Goal: Task Accomplishment & Management: Complete application form

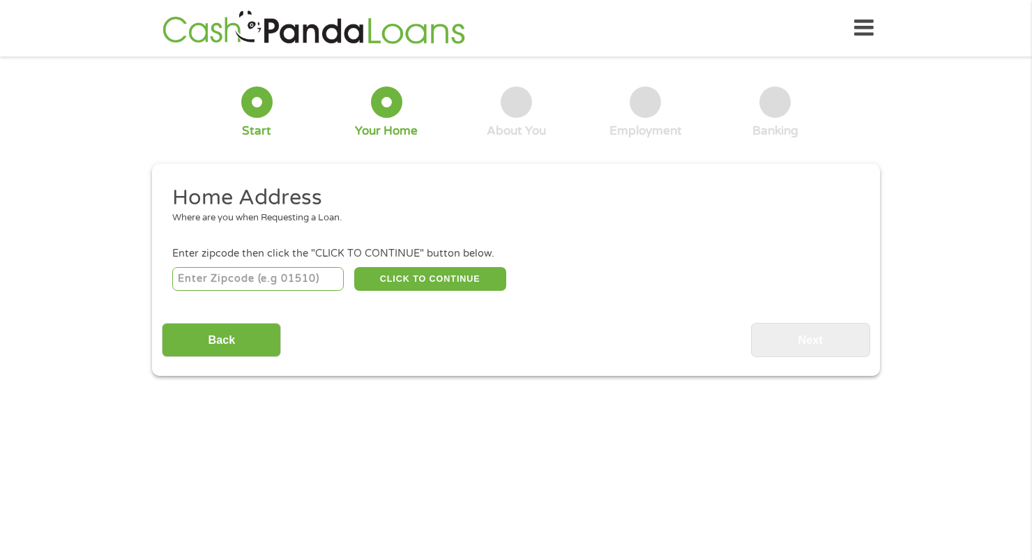
drag, startPoint x: 274, startPoint y: 271, endPoint x: 269, endPoint y: 277, distance: 7.4
click at [270, 276] on input "number" at bounding box center [258, 279] width 172 height 24
type input "58078"
click at [408, 281] on button "CLICK TO CONTINUE" at bounding box center [430, 279] width 152 height 24
type input "58078"
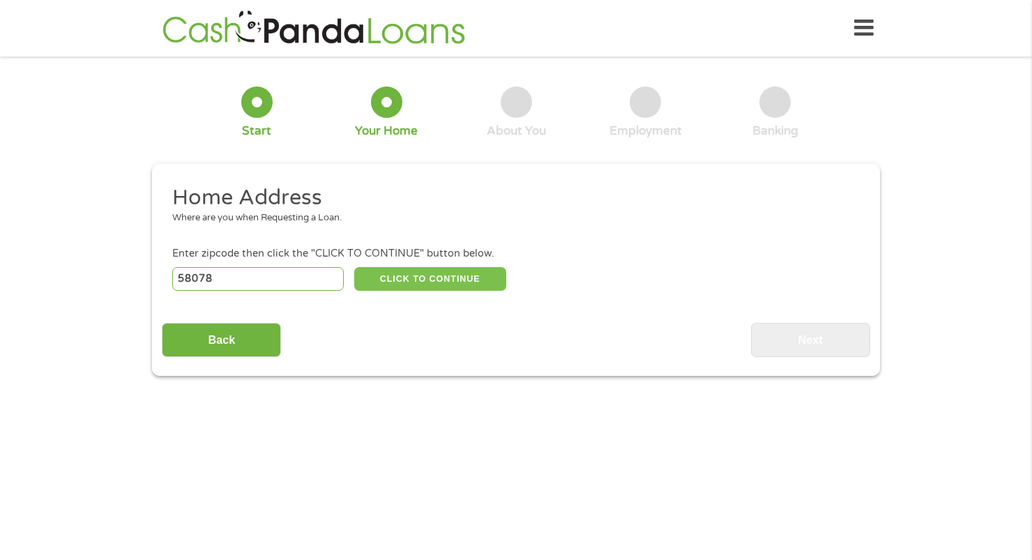
type input "West Fargo"
select select "[US_STATE]"
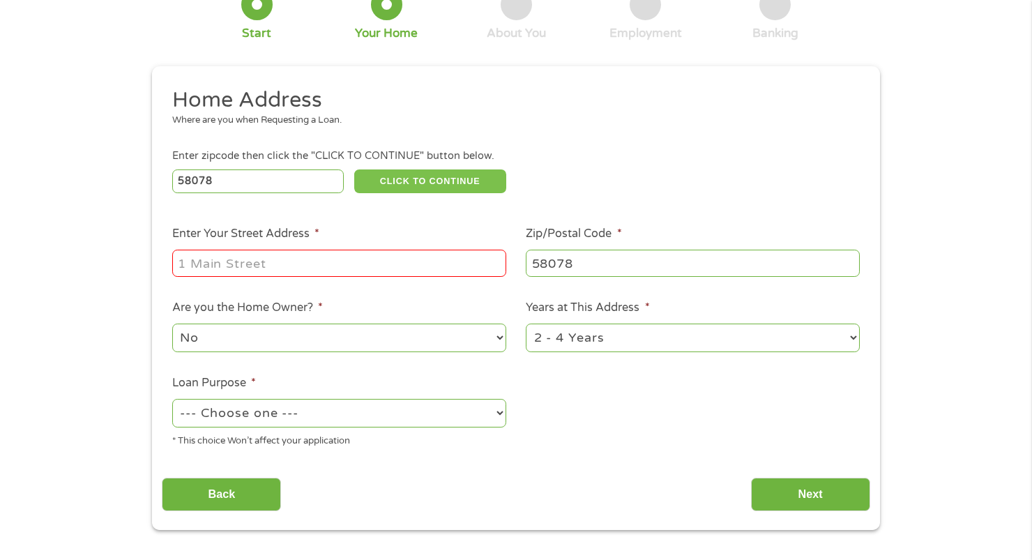
scroll to position [139, 0]
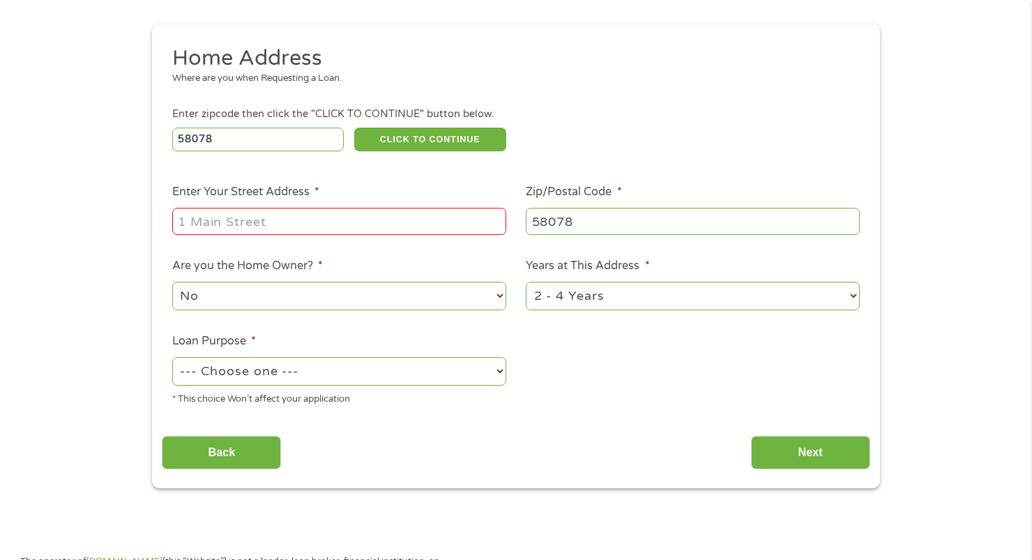
click at [388, 231] on input "Enter Your Street Address *" at bounding box center [339, 221] width 334 height 26
type input "[STREET_ADDRESS]"
click at [304, 293] on select "No Yes" at bounding box center [339, 296] width 334 height 29
click at [305, 293] on select "No Yes" at bounding box center [339, 296] width 334 height 29
click at [299, 362] on select "--- Choose one --- Pay Bills Debt Consolidation Home Improvement Major Purchase…" at bounding box center [339, 371] width 334 height 29
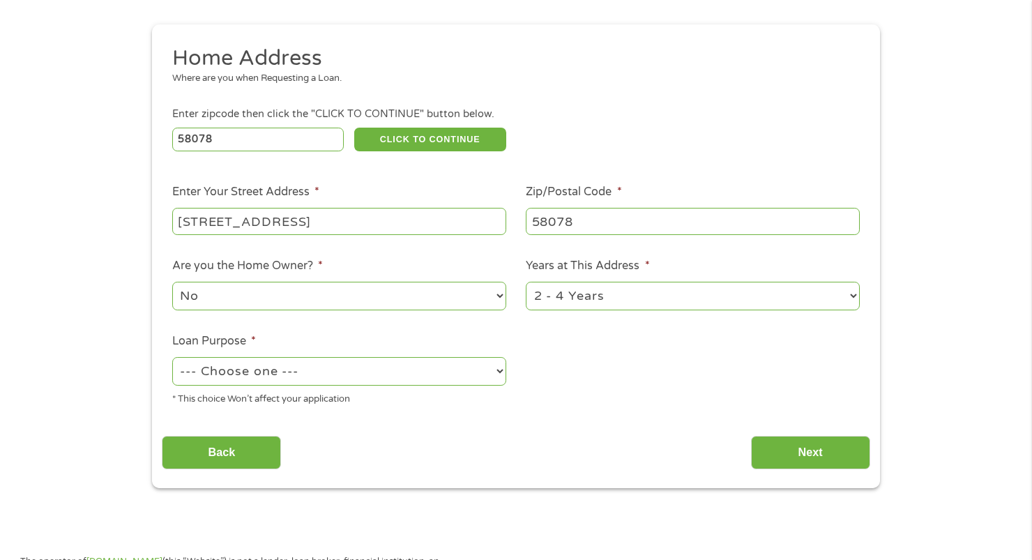
select select "other"
click at [172, 358] on select "--- Choose one --- Pay Bills Debt Consolidation Home Improvement Major Purchase…" at bounding box center [339, 371] width 334 height 29
click at [643, 298] on select "1 Year or less 1 - 2 Years 2 - 4 Years Over 4 Years" at bounding box center [693, 296] width 334 height 29
select select "24months"
click at [526, 283] on select "1 Year or less 1 - 2 Years 2 - 4 Years Over 4 Years" at bounding box center [693, 296] width 334 height 29
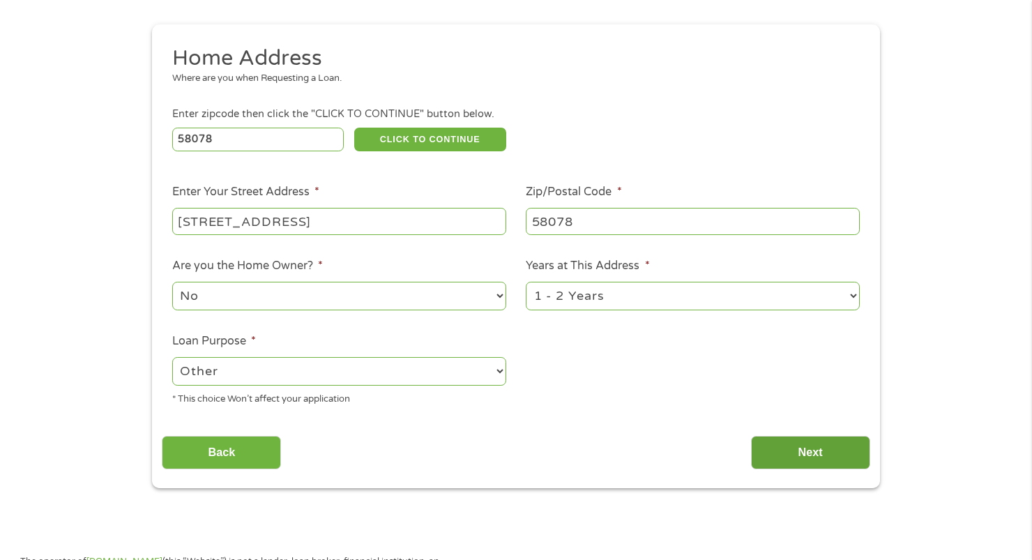
click at [783, 455] on input "Next" at bounding box center [810, 453] width 119 height 34
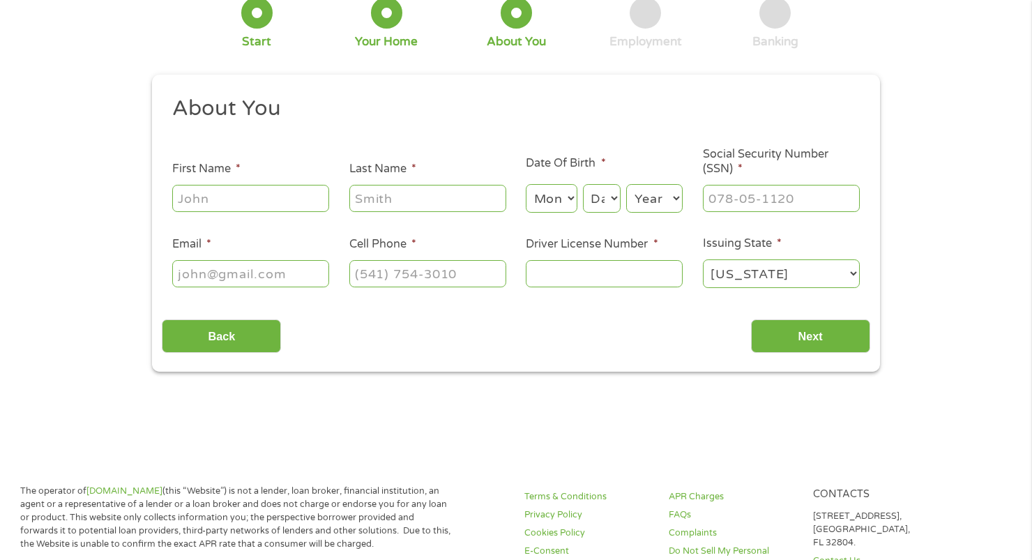
scroll to position [0, 0]
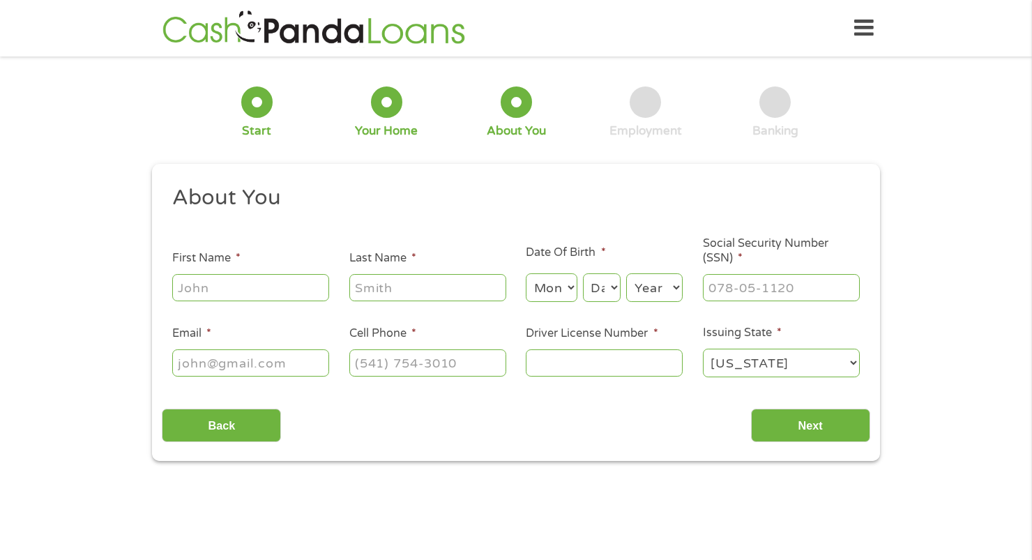
click at [252, 282] on input "First Name *" at bounding box center [250, 287] width 157 height 26
type input "[PERSON_NAME]"
click at [384, 286] on input "Last Name *" at bounding box center [427, 287] width 157 height 26
type input "[DEMOGRAPHIC_DATA]"
click at [535, 280] on select "Month 1 2 3 4 5 6 7 8 9 10 11 12" at bounding box center [551, 287] width 51 height 29
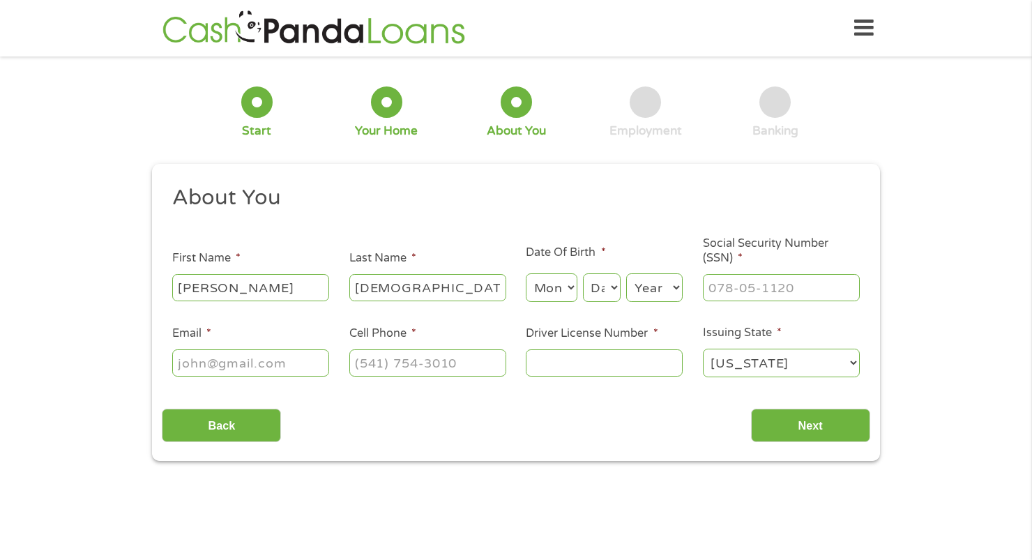
select select "2"
click at [526, 274] on select "Month 1 2 3 4 5 6 7 8 9 10 11 12" at bounding box center [551, 287] width 51 height 29
click at [615, 284] on select "Day 1 2 3 4 5 6 7 8 9 10 11 12 13 14 15 16 17 18 19 20 21 22 23 24 25 26 27 28 …" at bounding box center [602, 287] width 38 height 29
select select "8"
click at [583, 274] on select "Day 1 2 3 4 5 6 7 8 9 10 11 12 13 14 15 16 17 18 19 20 21 22 23 24 25 26 27 28 …" at bounding box center [602, 287] width 38 height 29
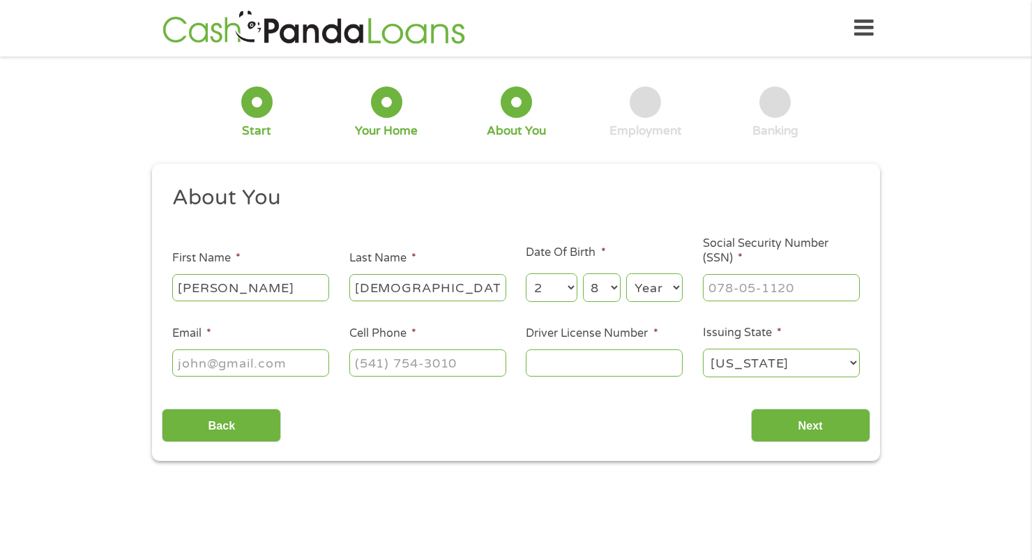
click at [679, 286] on select "Year [DATE] 2006 2005 2004 2003 2002 2001 2000 1999 1998 1997 1996 1995 1994 19…" at bounding box center [654, 287] width 56 height 29
select select "2000"
click at [626, 274] on select "Year [DATE] 2006 2005 2004 2003 2002 2001 2000 1999 1998 1997 1996 1995 1994 19…" at bounding box center [654, 287] width 56 height 29
click at [753, 292] on input "___-__-____" at bounding box center [781, 287] width 157 height 26
type input "415-87-5680"
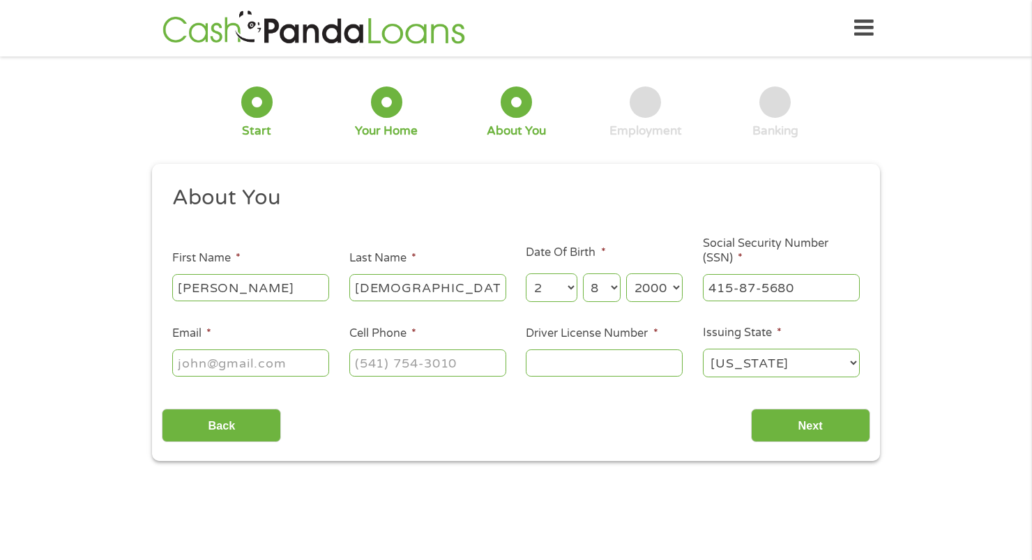
click at [252, 364] on input "Email *" at bounding box center [250, 362] width 157 height 26
type input "[EMAIL_ADDRESS][DOMAIN_NAME]"
click at [406, 362] on input "(___) ___-____" at bounding box center [427, 362] width 157 height 26
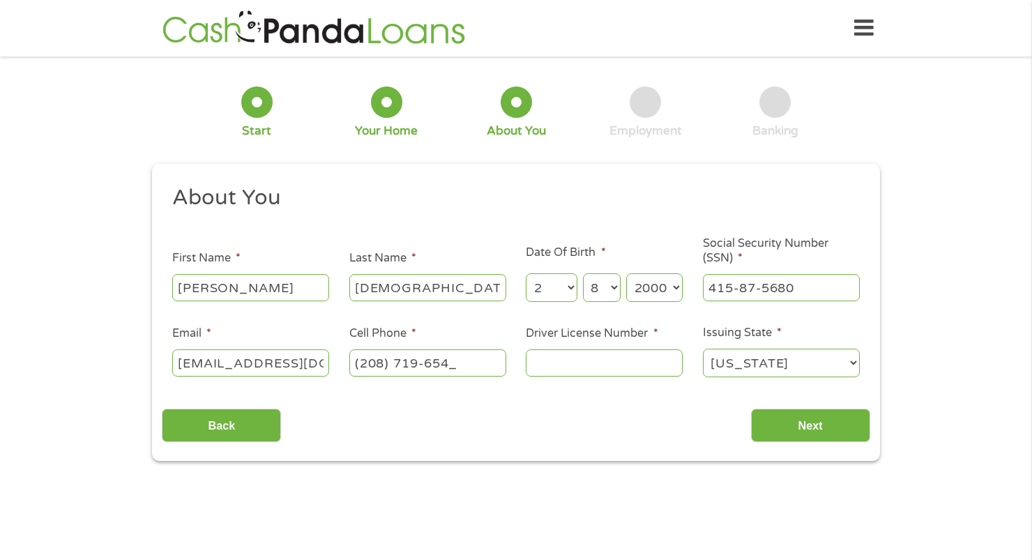
type input "[PHONE_NUMBER]"
click at [553, 354] on input "Driver License Number *" at bounding box center [604, 362] width 157 height 26
type input "sze-00-7124"
click at [801, 434] on input "Next" at bounding box center [810, 425] width 119 height 34
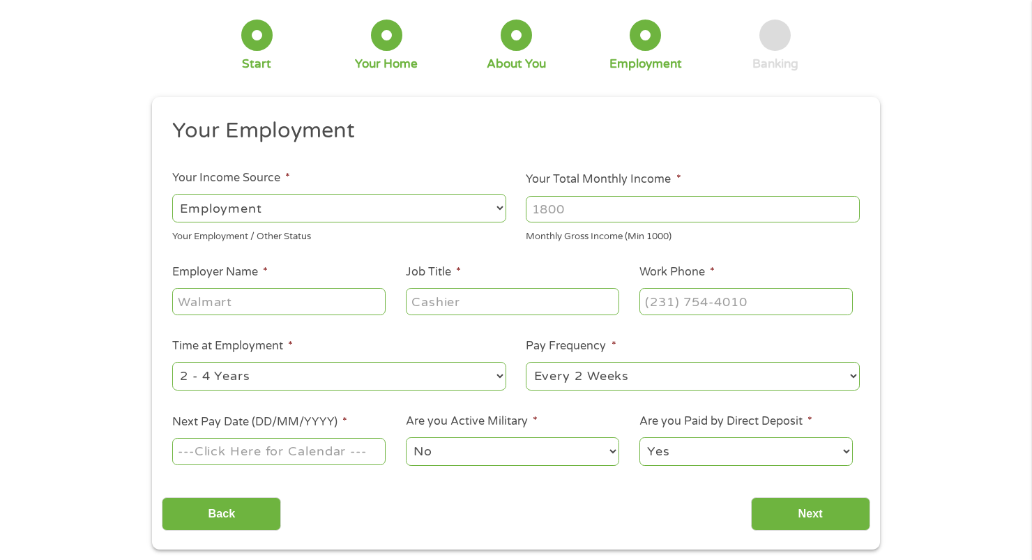
scroll to position [70, 0]
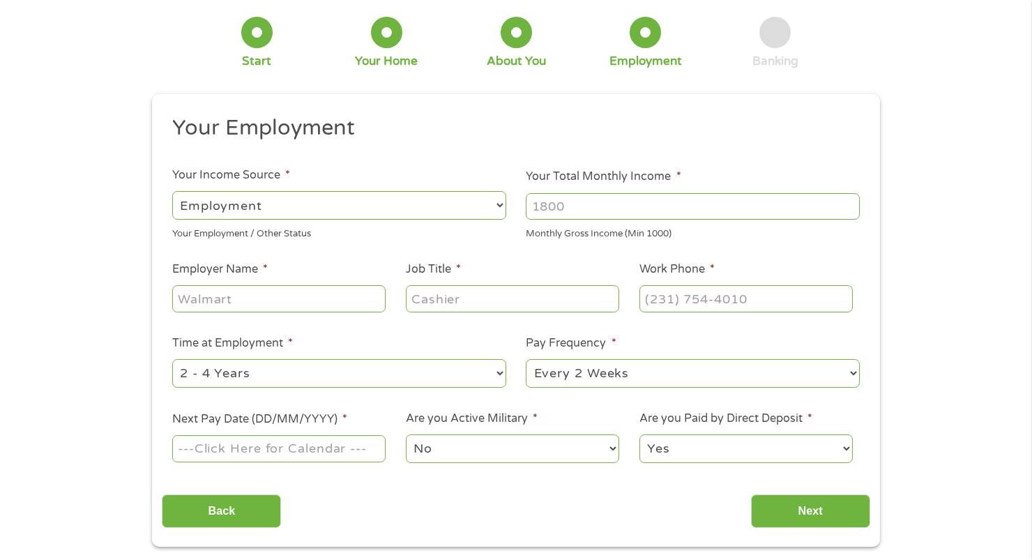
click at [311, 201] on select "--- Choose one --- Employment [DEMOGRAPHIC_DATA] Benefits" at bounding box center [339, 205] width 334 height 29
click at [172, 191] on select "--- Choose one --- Employment [DEMOGRAPHIC_DATA] Benefits" at bounding box center [339, 205] width 334 height 29
click at [606, 207] on input "Your Total Monthly Income *" at bounding box center [693, 206] width 334 height 26
type input "5300"
click at [228, 291] on input "Employer Name *" at bounding box center [278, 298] width 213 height 26
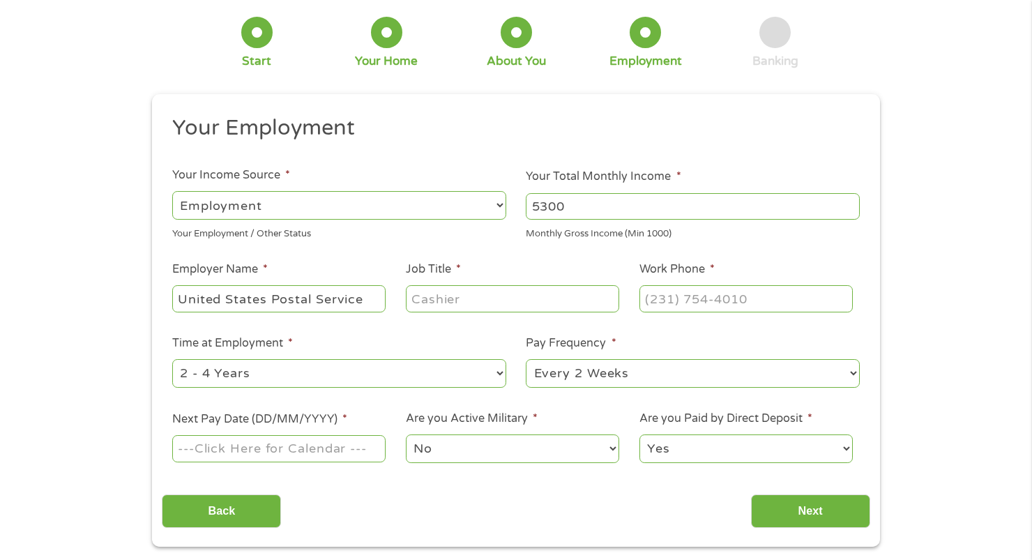
type input "United States Postal Service"
click at [528, 311] on input "Job Title *" at bounding box center [512, 298] width 213 height 26
type input "Electronic Technician"
click at [665, 296] on input "(___) ___-____" at bounding box center [745, 298] width 213 height 26
type input "[PHONE_NUMBER]"
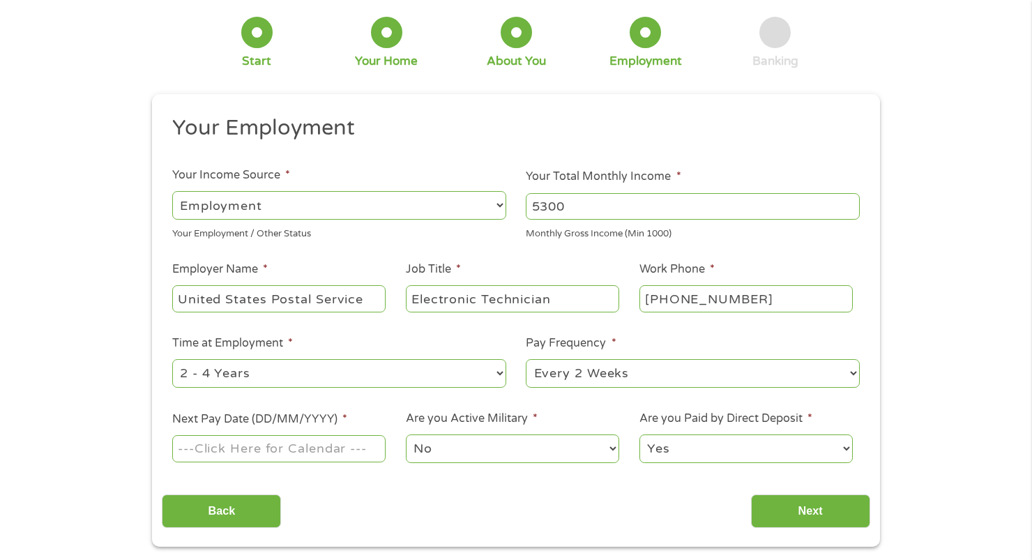
click at [422, 387] on select "--- Choose one --- 1 Year or less 1 - 2 Years 2 - 4 Years Over 4 Years" at bounding box center [339, 373] width 334 height 29
select select "12months"
click at [172, 360] on select "--- Choose one --- 1 Year or less 1 - 2 Years 2 - 4 Years Over 4 Years" at bounding box center [339, 373] width 334 height 29
click at [273, 448] on input "Next Pay Date (DD/MM/YYYY) *" at bounding box center [278, 448] width 213 height 26
click at [272, 376] on select "--- Choose one --- 1 Year or less 1 - 2 Years 2 - 4 Years Over 4 Years" at bounding box center [339, 373] width 334 height 29
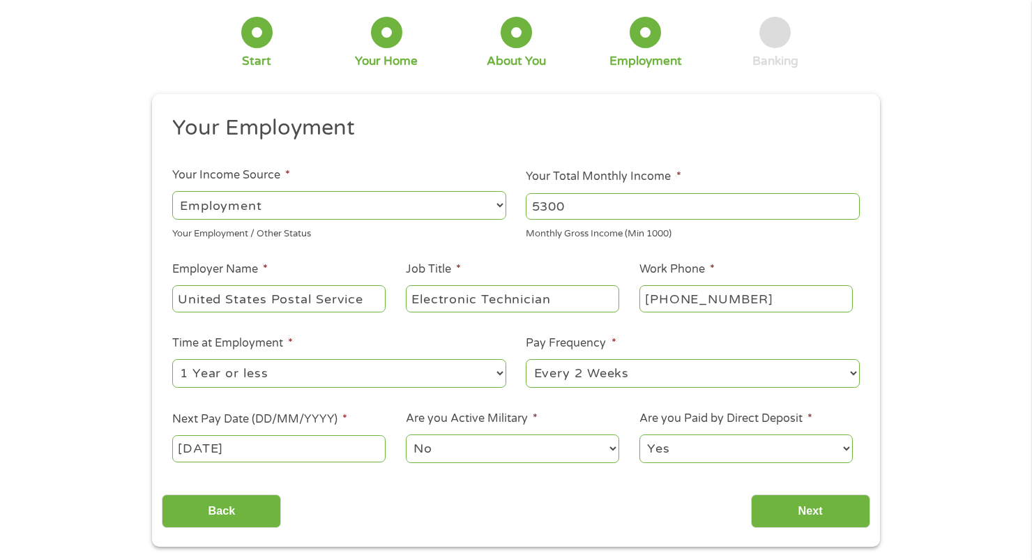
click at [272, 376] on select "--- Choose one --- 1 Year or less 1 - 2 Years 2 - 4 Years Over 4 Years" at bounding box center [339, 373] width 334 height 29
click at [273, 448] on input "[DATE]" at bounding box center [278, 448] width 213 height 26
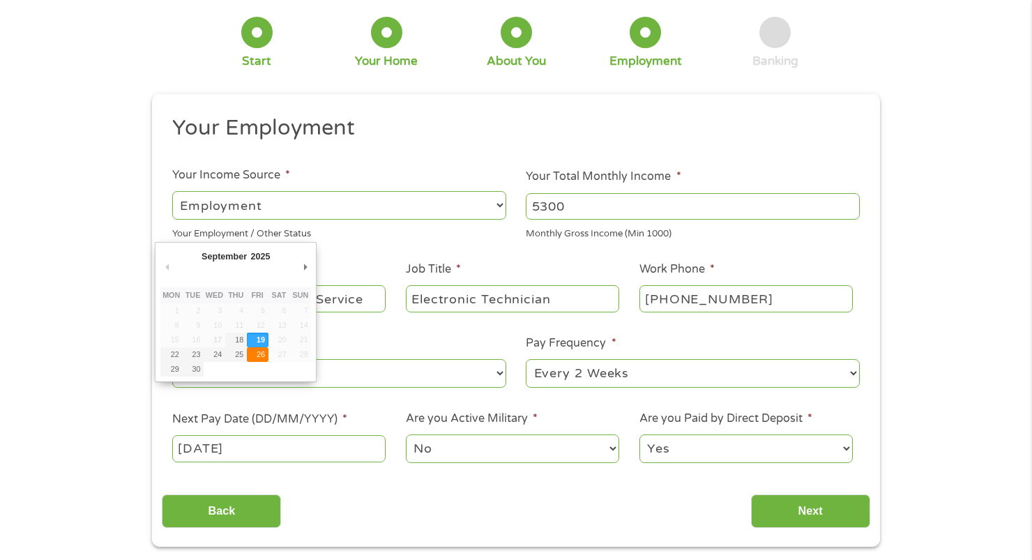
type input "[DATE]"
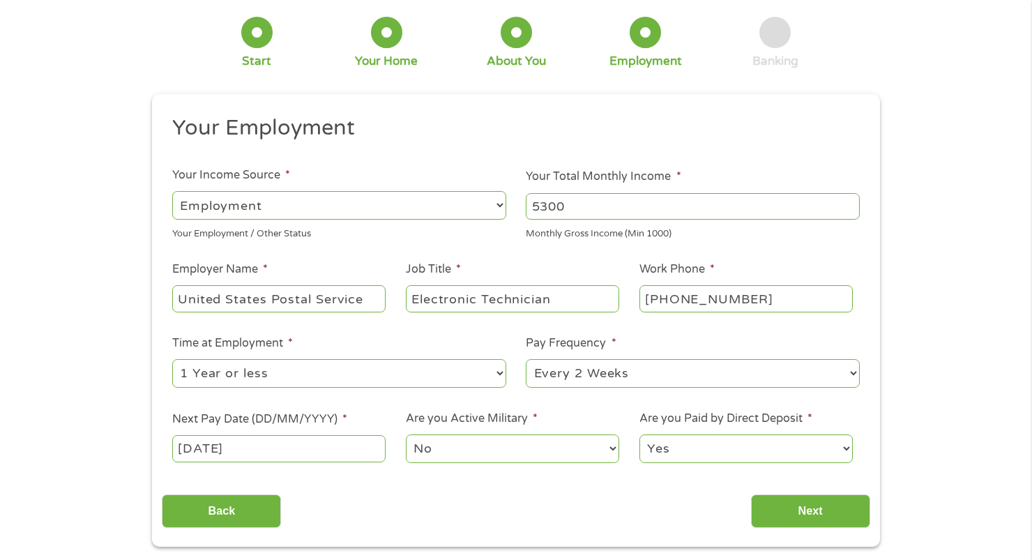
click at [846, 529] on div "This field is hidden when viewing the form gclid Cj0KCQjwuKnGBhD5ARIsAD19RsYd2-…" at bounding box center [516, 320] width 728 height 452
click at [829, 512] on input "Next" at bounding box center [810, 511] width 119 height 34
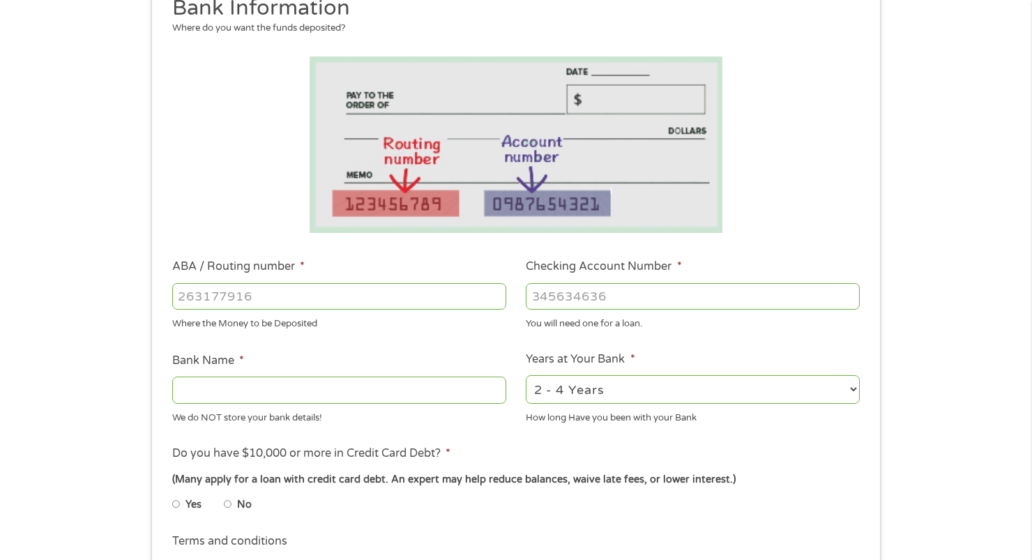
scroll to position [279, 0]
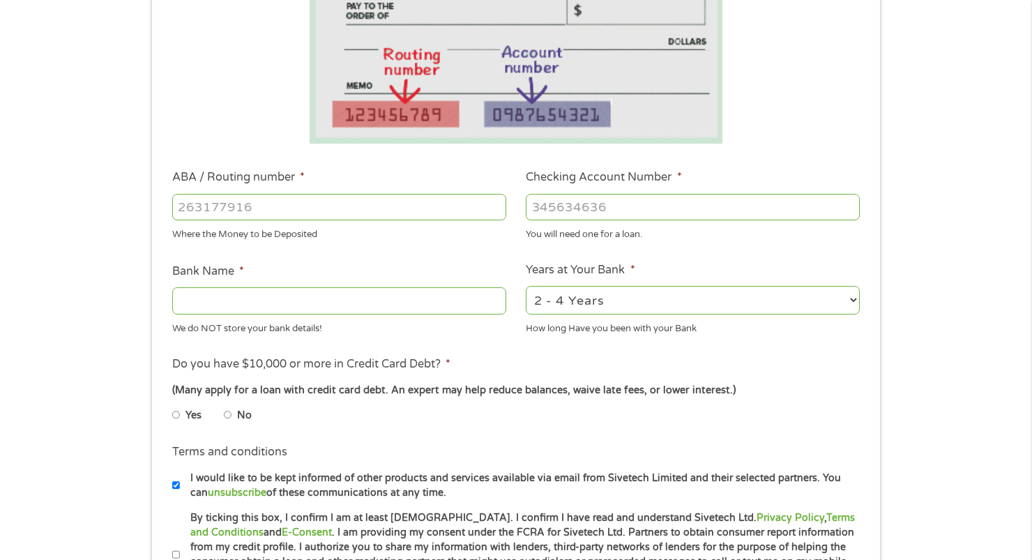
click at [312, 217] on input "ABA / Routing number *" at bounding box center [339, 207] width 334 height 26
type input "093100010"
click at [600, 211] on input "Checking Account Number *" at bounding box center [693, 207] width 334 height 26
type input "5864245906"
click at [445, 306] on input "Bank Name *" at bounding box center [339, 300] width 334 height 26
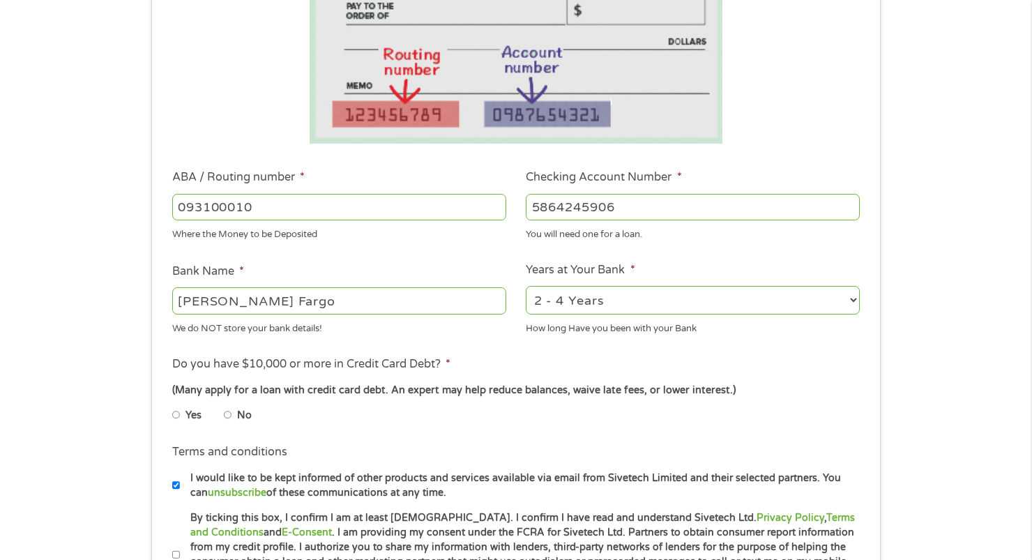
type input "[PERSON_NAME] Fargo"
click at [771, 297] on select "2 - 4 Years 6 - 12 Months 1 - 2 Years Over 4 Years" at bounding box center [693, 300] width 334 height 29
select select "60months"
click at [526, 286] on select "2 - 4 Years 6 - 12 Months 1 - 2 Years Over 4 Years" at bounding box center [693, 300] width 334 height 29
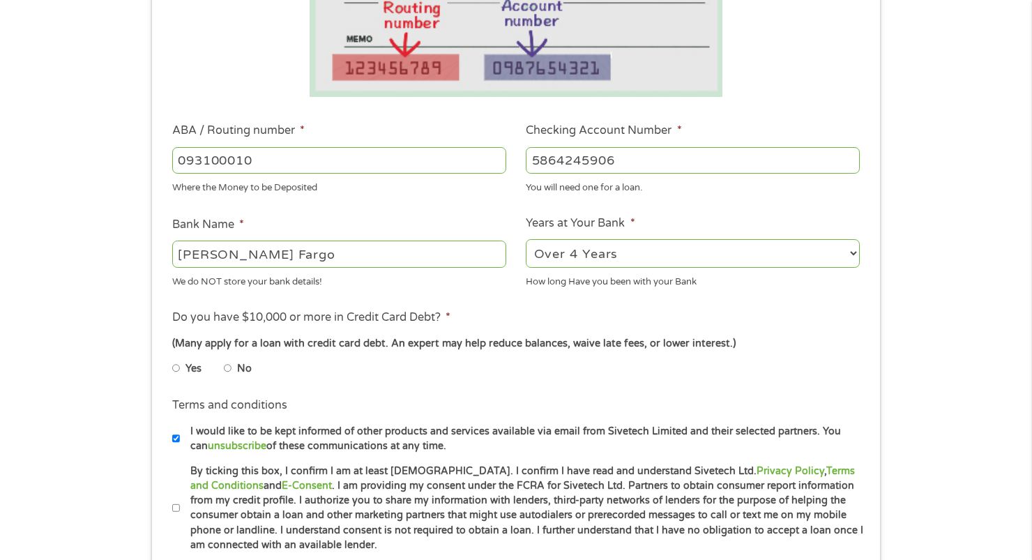
scroll to position [418, 0]
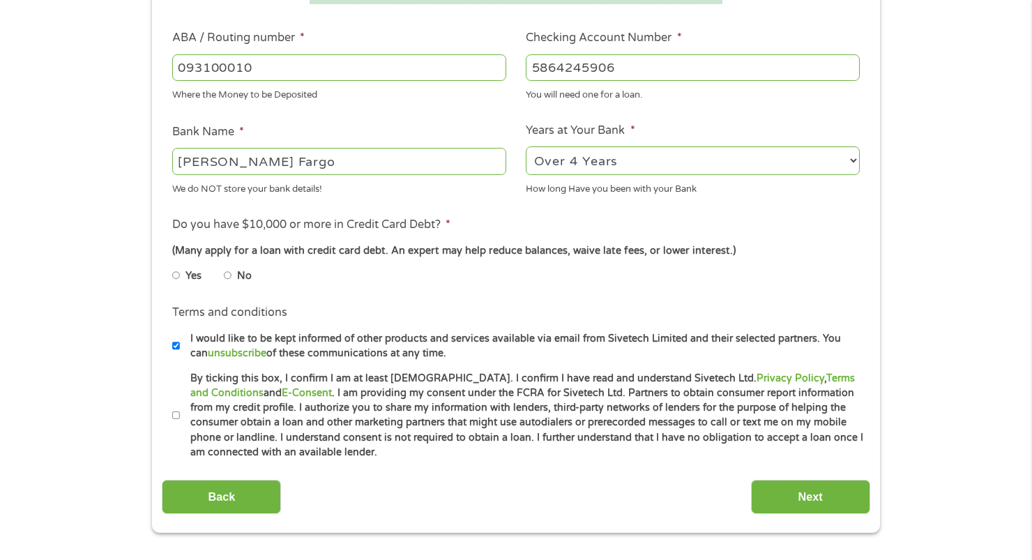
click at [238, 275] on label "No" at bounding box center [244, 275] width 15 height 15
click at [232, 275] on input "No" at bounding box center [228, 275] width 8 height 22
radio input "true"
click at [178, 351] on input "I would like to be kept informed of other products and services available via e…" at bounding box center [176, 346] width 8 height 22
checkbox input "false"
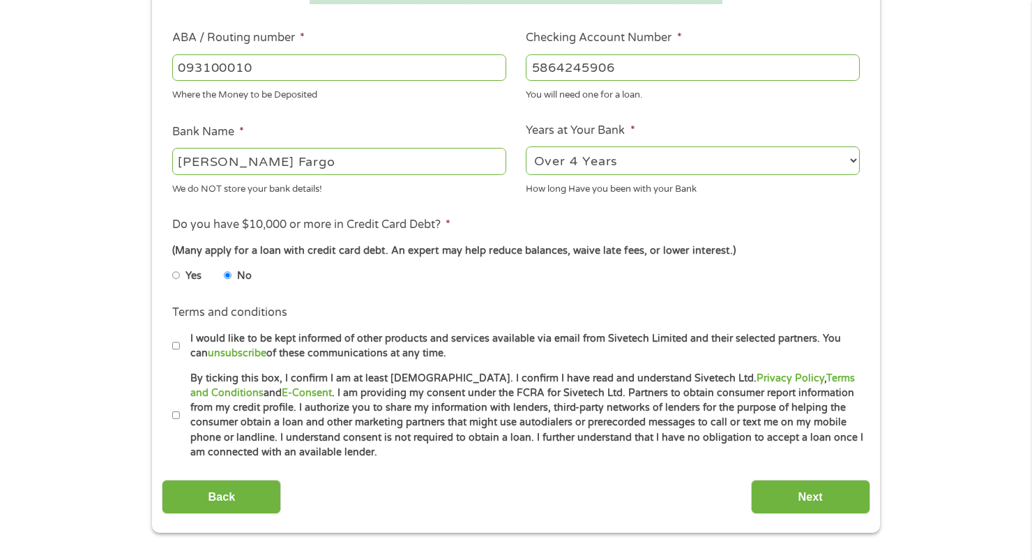
click at [176, 417] on input "By ticking this box, I confirm I am at least [DEMOGRAPHIC_DATA]. I confirm I ha…" at bounding box center [176, 415] width 8 height 22
checkbox input "true"
click at [788, 501] on input "Next" at bounding box center [810, 497] width 119 height 34
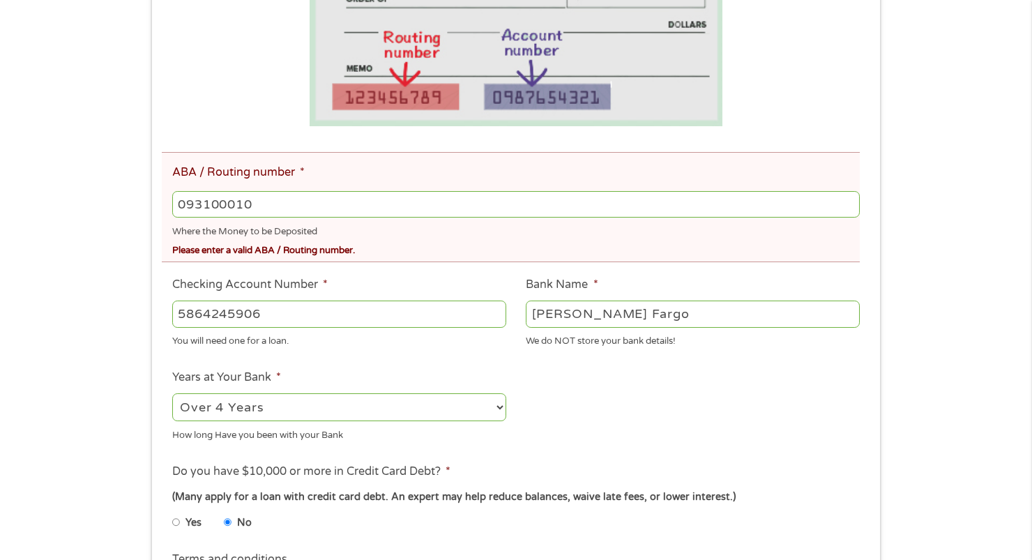
scroll to position [349, 0]
click at [304, 208] on input "093100010" at bounding box center [515, 203] width 687 height 26
click at [196, 206] on input "093100010" at bounding box center [515, 203] width 687 height 26
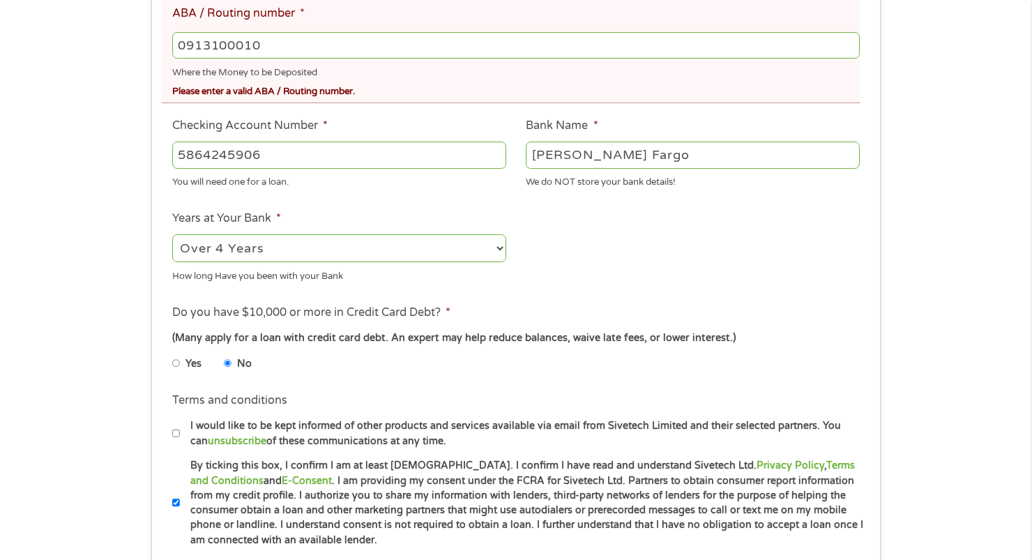
scroll to position [558, 0]
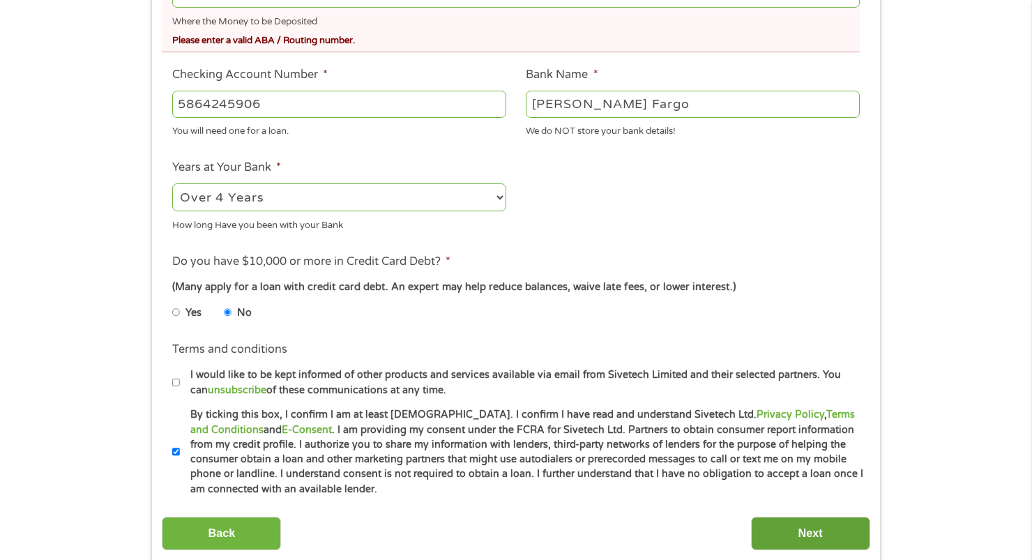
type input "0913100010"
click at [778, 518] on input "Next" at bounding box center [810, 534] width 119 height 34
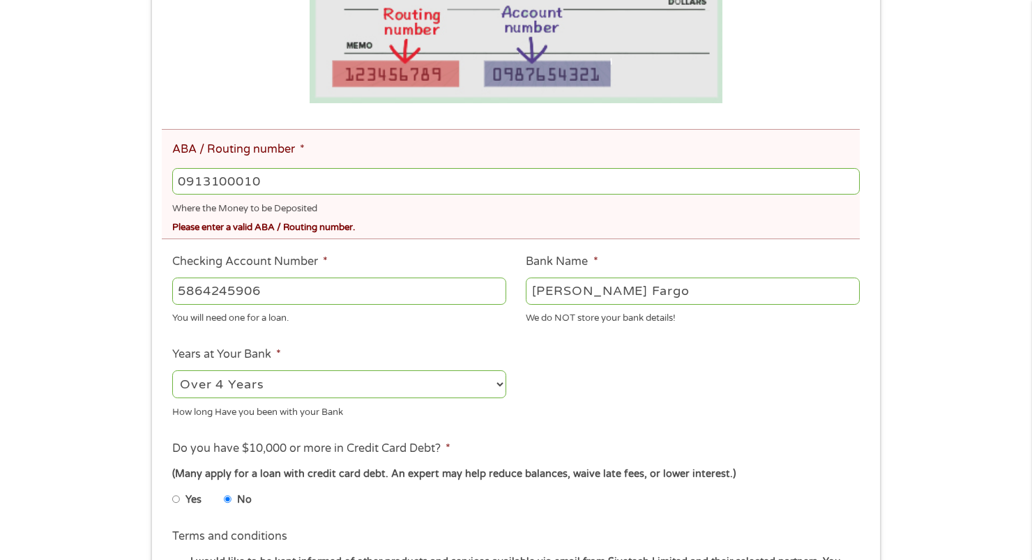
scroll to position [418, 0]
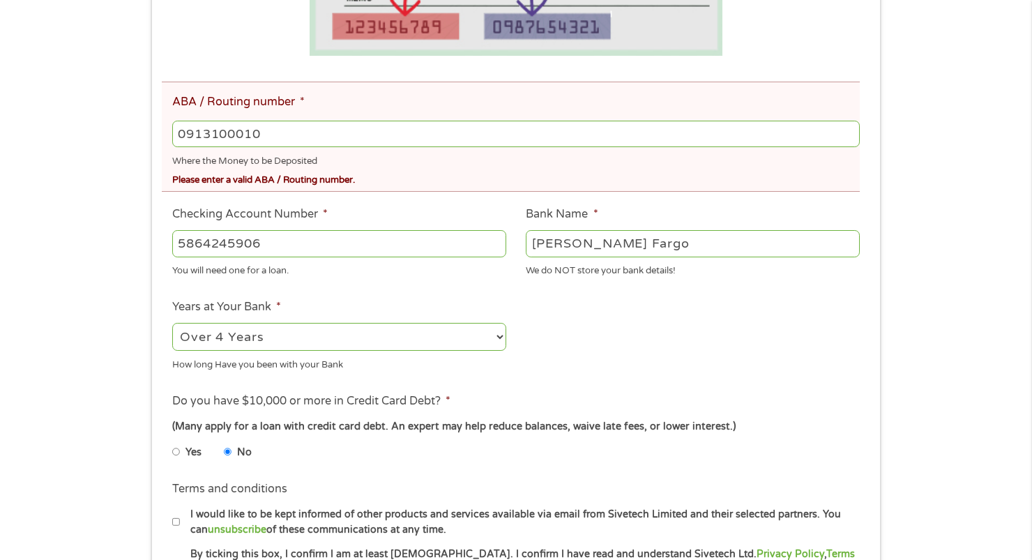
click at [298, 139] on input "0913100010" at bounding box center [515, 134] width 687 height 26
type input "0"
type input "091300010"
type input "[PERSON_NAME] FARGO BANK NA [US_STATE]"
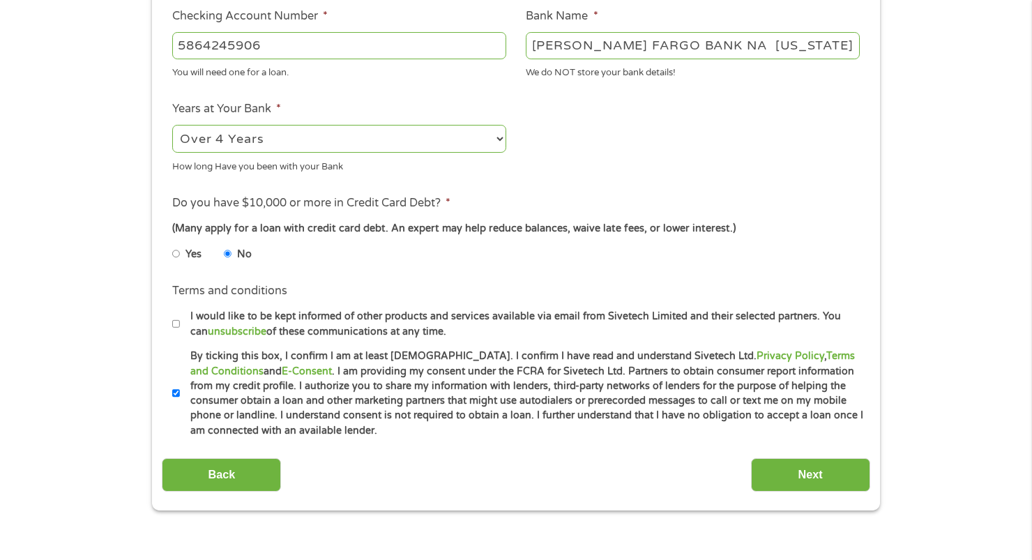
scroll to position [697, 0]
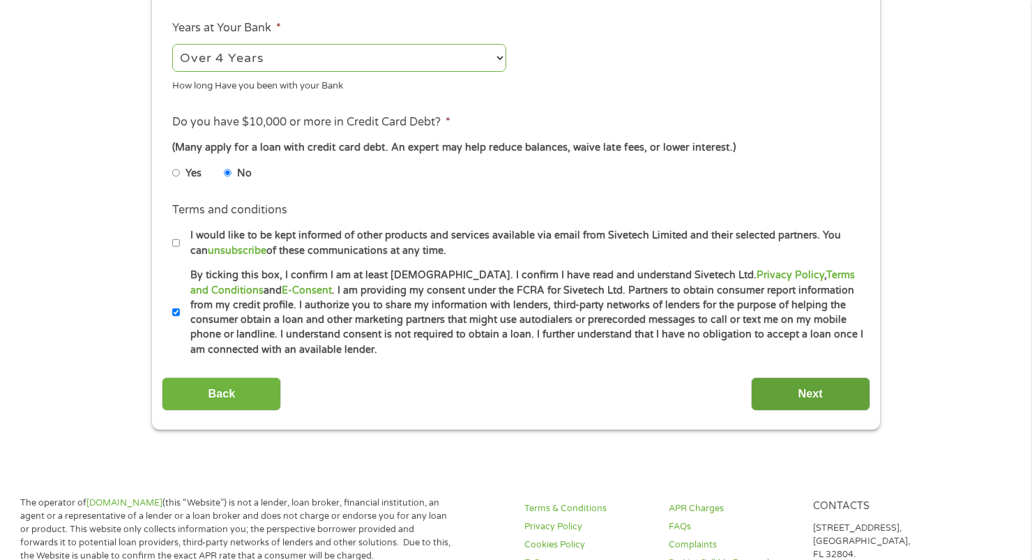
type input "091300010"
click at [804, 397] on input "Next" at bounding box center [810, 394] width 119 height 34
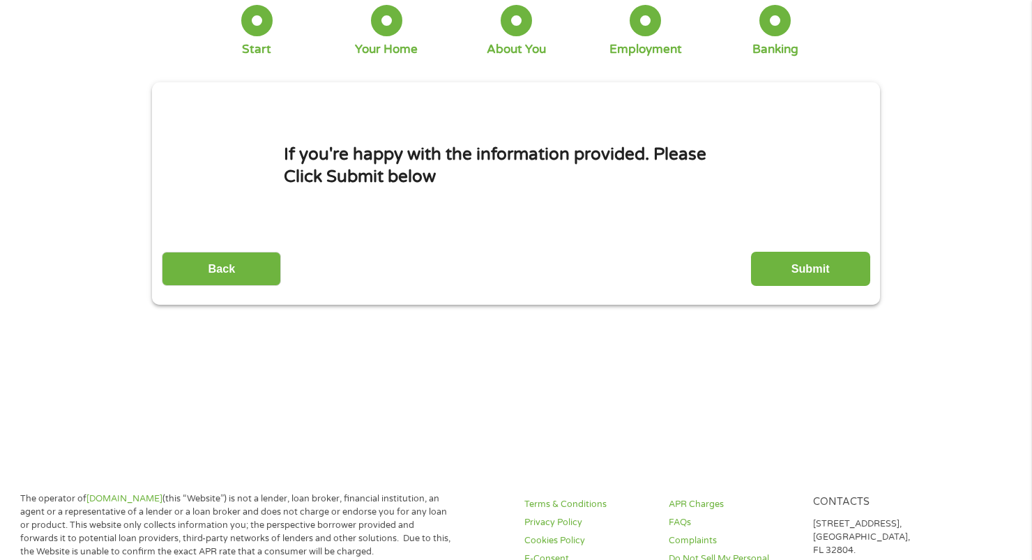
scroll to position [0, 0]
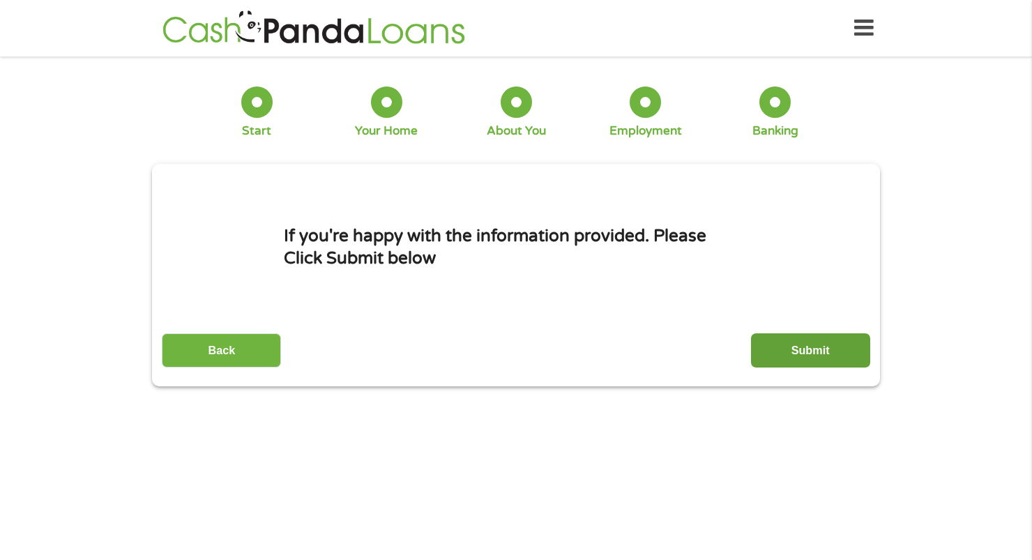
click at [827, 334] on input "Submit" at bounding box center [810, 350] width 119 height 34
